Goal: Information Seeking & Learning: Find specific fact

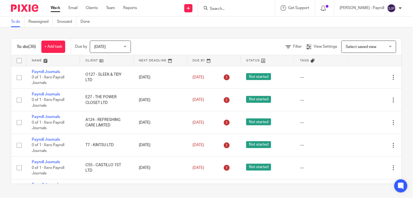
click at [237, 11] on div at bounding box center [236, 8] width 77 height 16
click at [236, 9] on input "Search" at bounding box center [233, 9] width 49 height 5
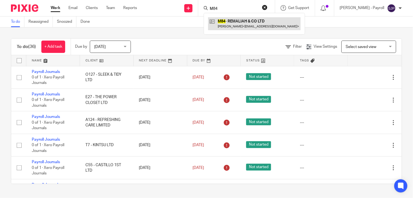
type input "M84"
click at [247, 21] on link at bounding box center [254, 23] width 92 height 13
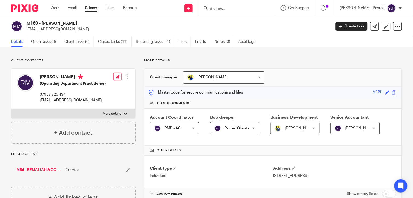
click at [234, 4] on div at bounding box center [236, 8] width 77 height 16
click at [228, 9] on input "Search" at bounding box center [233, 9] width 49 height 5
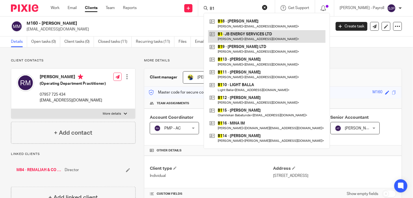
type input "B1"
click at [240, 37] on link at bounding box center [266, 36] width 117 height 13
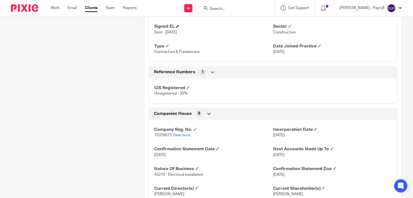
scroll to position [334, 0]
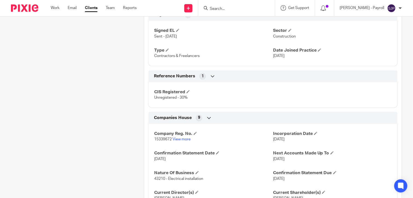
click at [157, 141] on span "15339672" at bounding box center [163, 139] width 18 height 4
copy p "15339672"
click at [222, 9] on input "Search" at bounding box center [233, 9] width 49 height 5
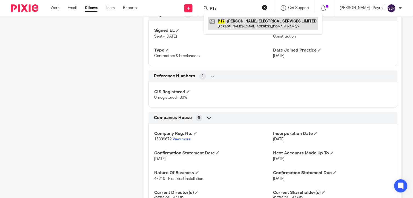
type input "P17"
click at [236, 25] on link at bounding box center [263, 23] width 110 height 13
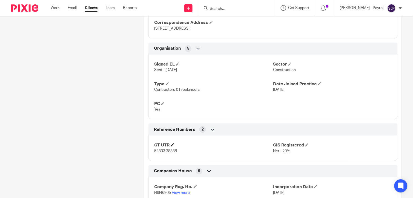
scroll to position [334, 0]
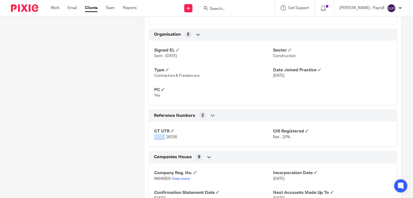
drag, startPoint x: 163, startPoint y: 138, endPoint x: 152, endPoint y: 138, distance: 11.5
click at [152, 138] on div "CT UTR 54333 28338 CIS Registered Net - 20%" at bounding box center [272, 132] width 249 height 30
copy span "54333"
click at [174, 136] on span "54333 28338" at bounding box center [165, 137] width 23 height 4
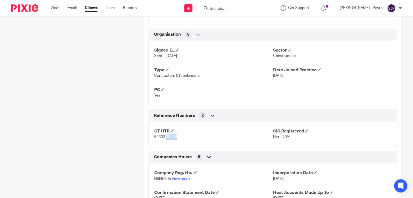
copy span "28338"
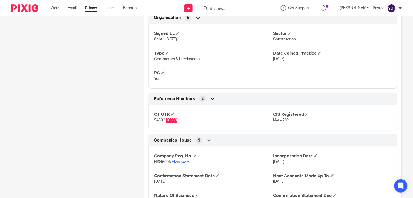
scroll to position [365, 0]
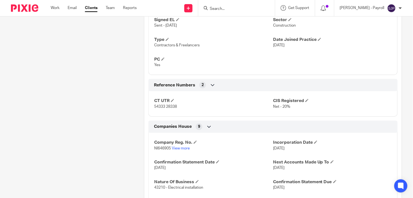
click at [159, 149] on span "NI646905" at bounding box center [162, 148] width 17 height 4
copy p "NI646905"
click at [234, 7] on input "Search" at bounding box center [233, 9] width 49 height 5
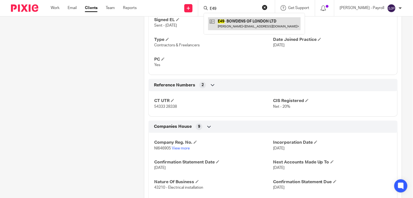
type input "E49"
click at [243, 26] on link at bounding box center [254, 23] width 92 height 13
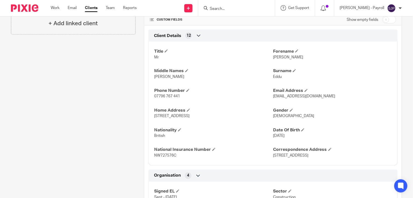
scroll to position [213, 0]
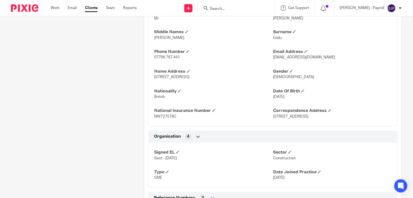
click at [169, 118] on span "NW727576C" at bounding box center [165, 117] width 22 height 4
drag, startPoint x: 169, startPoint y: 118, endPoint x: 247, endPoint y: 119, distance: 78.8
click at [247, 119] on p "NW727576C" at bounding box center [213, 116] width 119 height 5
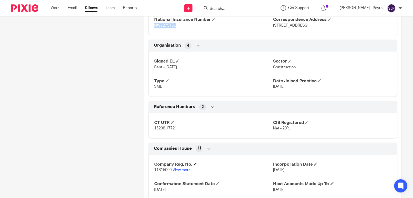
scroll to position [304, 0]
click at [160, 170] on span "11815009" at bounding box center [163, 169] width 18 height 4
copy p "11815009"
drag, startPoint x: 163, startPoint y: 129, endPoint x: 152, endPoint y: 128, distance: 10.8
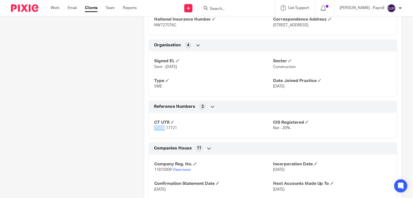
click at [154, 128] on span "15208 17721" at bounding box center [165, 128] width 23 height 4
copy span "15208"
click at [171, 126] on span "15208 17721" at bounding box center [165, 128] width 23 height 4
copy span "17721"
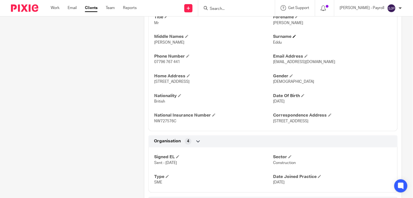
scroll to position [213, 0]
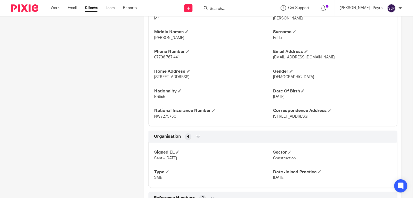
click at [234, 5] on form at bounding box center [238, 8] width 58 height 7
click at [233, 5] on form at bounding box center [238, 8] width 58 height 7
click at [235, 7] on input "Search" at bounding box center [233, 9] width 49 height 5
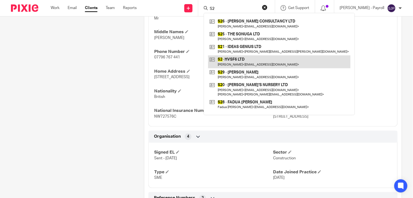
type input "S2"
click at [243, 62] on link at bounding box center [279, 61] width 142 height 13
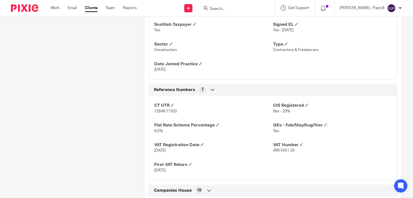
scroll to position [395, 0]
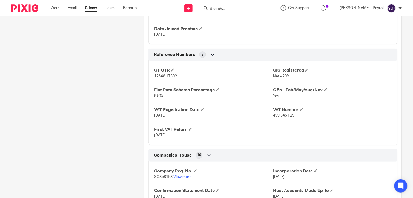
click at [161, 178] on span "SC858158" at bounding box center [163, 177] width 18 height 4
copy p "SC858158"
click at [157, 75] on span "12648 17302" at bounding box center [165, 76] width 23 height 4
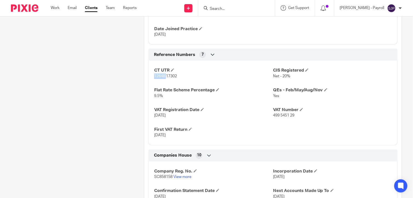
copy span "12648"
click at [171, 76] on span "12648 17302" at bounding box center [165, 76] width 23 height 4
copy span "17302"
click at [248, 9] on input "Search" at bounding box center [233, 9] width 49 height 5
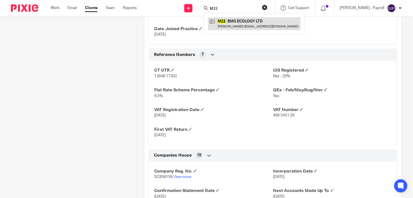
type input "M22"
click at [241, 23] on link at bounding box center [254, 23] width 92 height 13
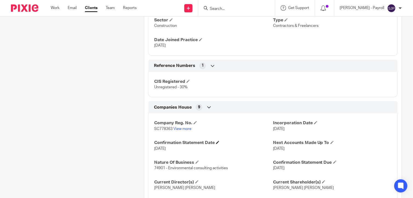
scroll to position [365, 0]
click at [158, 127] on span "SC778363" at bounding box center [163, 128] width 18 height 4
copy p "SC778363"
click at [242, 10] on input "Search" at bounding box center [233, 9] width 49 height 5
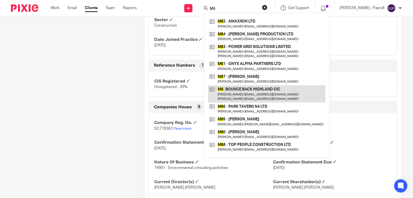
type input "M6"
click at [235, 93] on link at bounding box center [266, 93] width 117 height 17
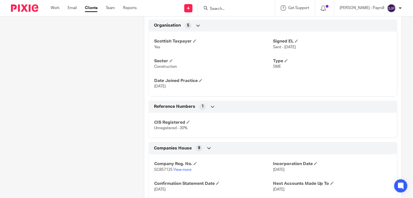
scroll to position [334, 0]
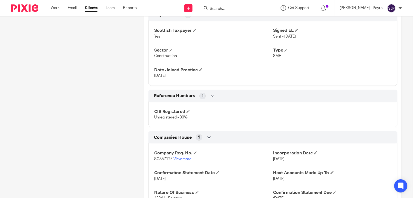
click at [158, 161] on p "SC857125 View more" at bounding box center [213, 158] width 119 height 5
copy p "SC857125"
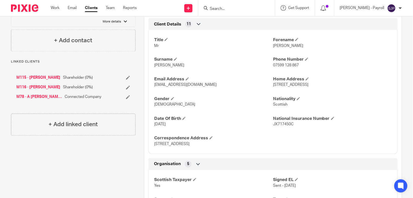
scroll to position [182, 0]
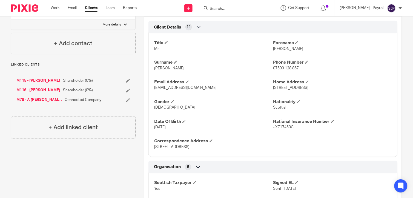
click at [237, 7] on input "Search" at bounding box center [233, 9] width 49 height 5
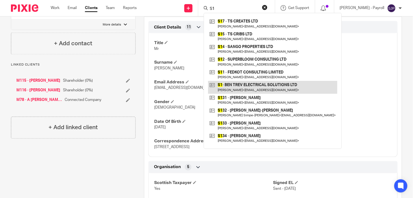
type input "S1"
click at [254, 83] on link at bounding box center [272, 87] width 129 height 13
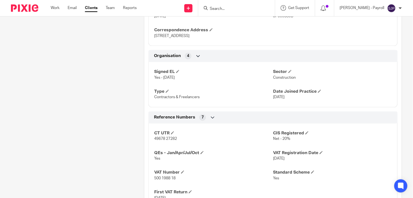
scroll to position [304, 0]
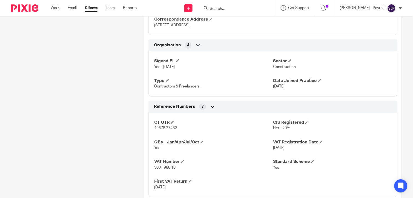
click at [158, 129] on span "49678 27282" at bounding box center [165, 128] width 23 height 4
copy span "49678"
click at [167, 129] on span "49678 27282" at bounding box center [165, 128] width 23 height 4
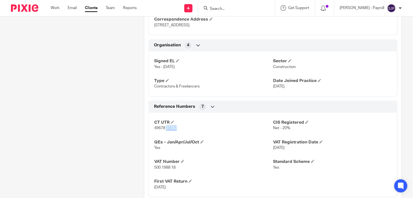
copy span "27282"
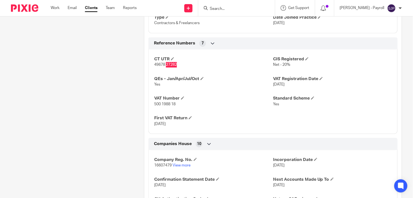
scroll to position [426, 0]
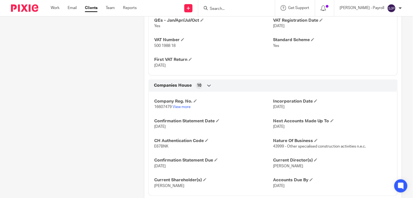
click at [158, 106] on span "16607479" at bounding box center [163, 107] width 18 height 4
copy p "16607479"
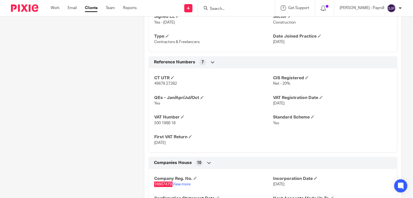
scroll to position [333, 0]
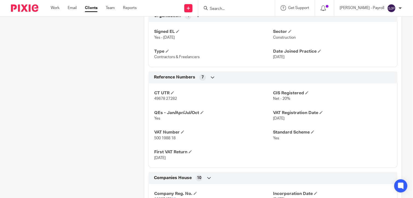
click at [239, 9] on input "Search" at bounding box center [233, 9] width 49 height 5
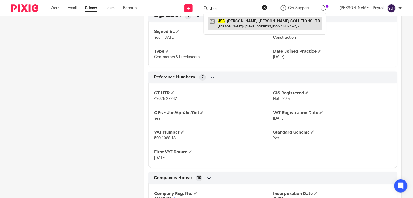
type input "J55"
click at [237, 22] on link at bounding box center [265, 23] width 114 height 13
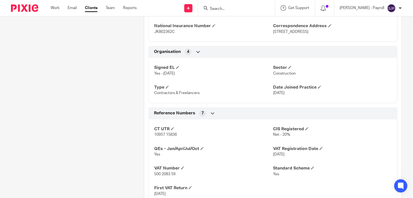
scroll to position [304, 0]
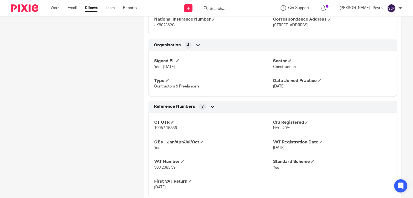
click at [159, 129] on span "10957 15836" at bounding box center [165, 128] width 23 height 4
copy span "10957"
click at [166, 128] on span "10957 15836" at bounding box center [165, 128] width 23 height 4
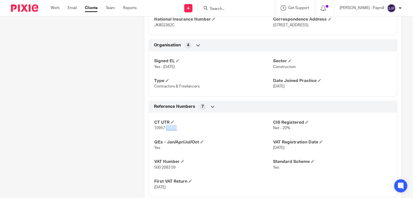
copy span "15836"
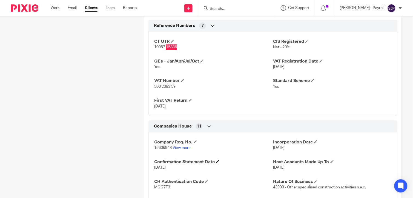
scroll to position [395, 0]
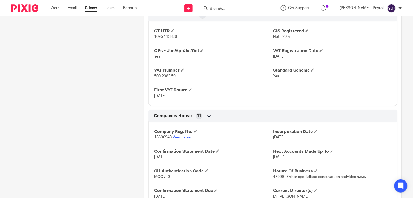
click at [159, 136] on span "16606948" at bounding box center [163, 137] width 18 height 4
click at [158, 136] on span "16606948" at bounding box center [163, 137] width 18 height 4
copy span "16606948"
click at [236, 8] on input "Search" at bounding box center [233, 9] width 49 height 5
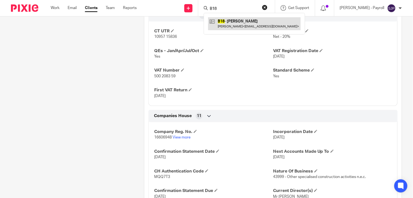
type input "B18"
drag, startPoint x: 235, startPoint y: 21, endPoint x: 231, endPoint y: 21, distance: 3.8
click at [235, 21] on link at bounding box center [254, 23] width 92 height 13
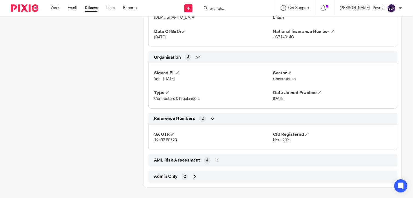
scroll to position [273, 0]
click at [226, 10] on input "Search" at bounding box center [233, 9] width 49 height 5
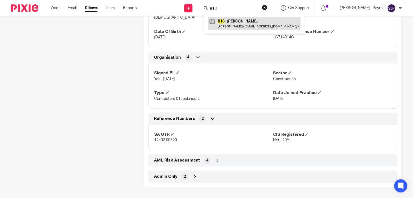
type input "B18"
click at [226, 25] on link at bounding box center [254, 23] width 92 height 13
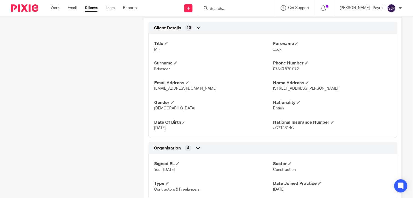
scroll to position [273, 0]
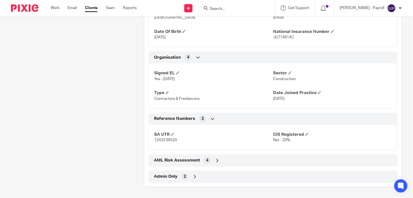
click at [158, 140] on span "12433 99520" at bounding box center [165, 140] width 23 height 4
copy span "12433"
click at [169, 140] on span "12433 99520" at bounding box center [165, 140] width 23 height 4
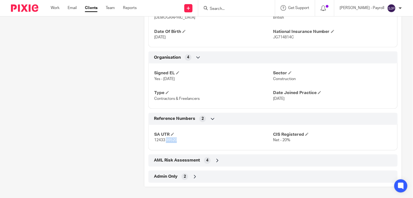
copy span "99520"
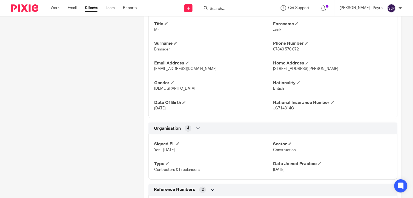
scroll to position [181, 0]
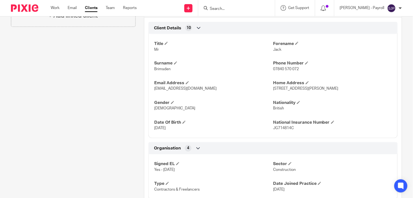
click at [276, 127] on span "JG714814C" at bounding box center [283, 128] width 21 height 4
copy span "JG714814C"
click at [228, 9] on input "Search" at bounding box center [233, 9] width 49 height 5
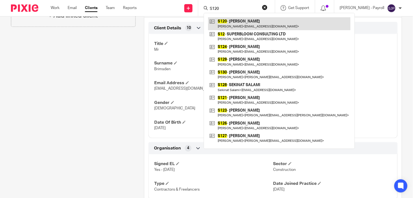
type input "S120"
click at [234, 25] on link at bounding box center [279, 23] width 142 height 13
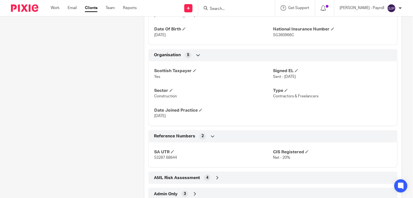
scroll to position [312, 0]
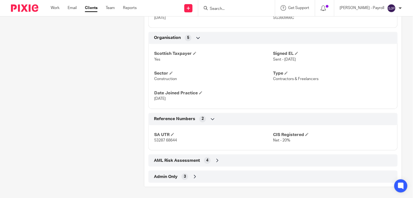
click at [155, 140] on span "53287 68644" at bounding box center [165, 140] width 23 height 4
copy span "53287"
click at [169, 138] on span "53287 68644" at bounding box center [165, 140] width 23 height 4
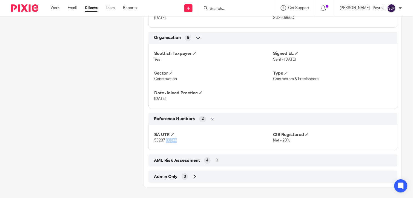
copy span "68644"
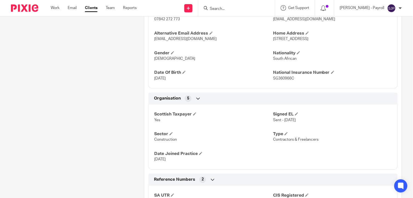
click at [282, 76] on p "SG360966C" at bounding box center [332, 78] width 119 height 5
copy span "SG360966C"
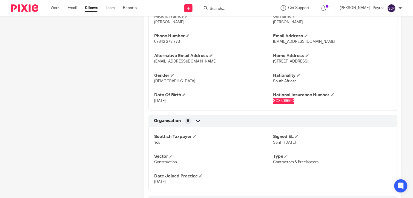
scroll to position [221, 0]
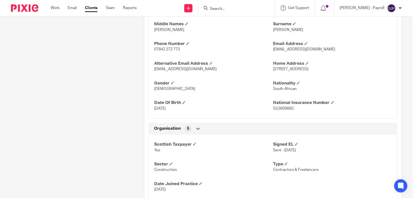
click at [235, 7] on input "Search" at bounding box center [233, 9] width 49 height 5
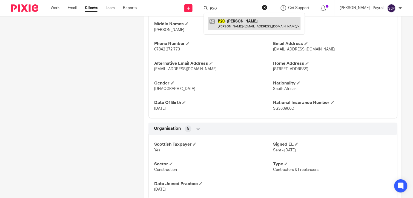
type input "P20"
click at [236, 29] on link at bounding box center [254, 23] width 92 height 13
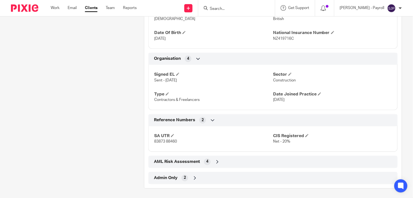
scroll to position [292, 0]
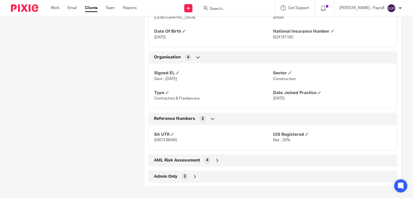
click at [158, 140] on span "83873 88460" at bounding box center [165, 140] width 23 height 4
copy span "83873"
click at [165, 140] on span "83873 88460" at bounding box center [165, 140] width 23 height 4
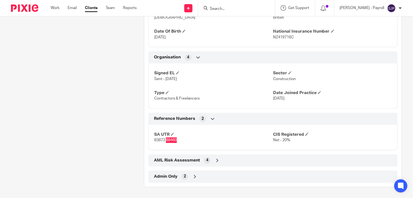
scroll to position [262, 0]
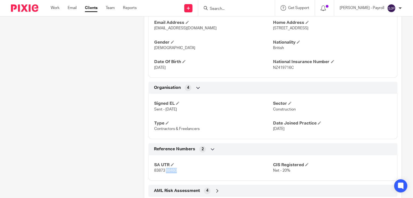
click at [275, 68] on span "NZ419716C" at bounding box center [283, 68] width 21 height 4
copy span "NZ419716C"
click at [229, 10] on input "Search" at bounding box center [233, 9] width 49 height 5
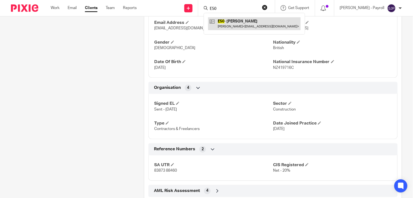
type input "E50"
click at [238, 28] on link at bounding box center [254, 23] width 92 height 13
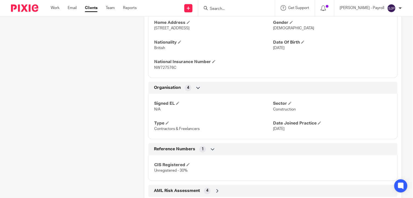
scroll to position [231, 0]
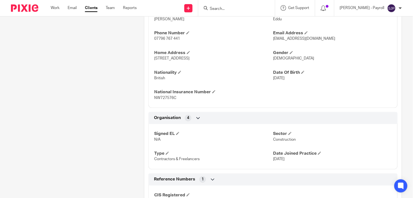
click at [162, 97] on span "NW727576C" at bounding box center [165, 98] width 22 height 4
copy span "NW727576C"
click at [236, 149] on div "Signed EL N/A Sector Construction Type Contractors & Freelancers Date Joined Pr…" at bounding box center [272, 144] width 249 height 49
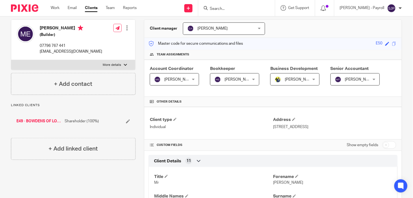
scroll to position [0, 0]
